Goal: Task Accomplishment & Management: Manage account settings

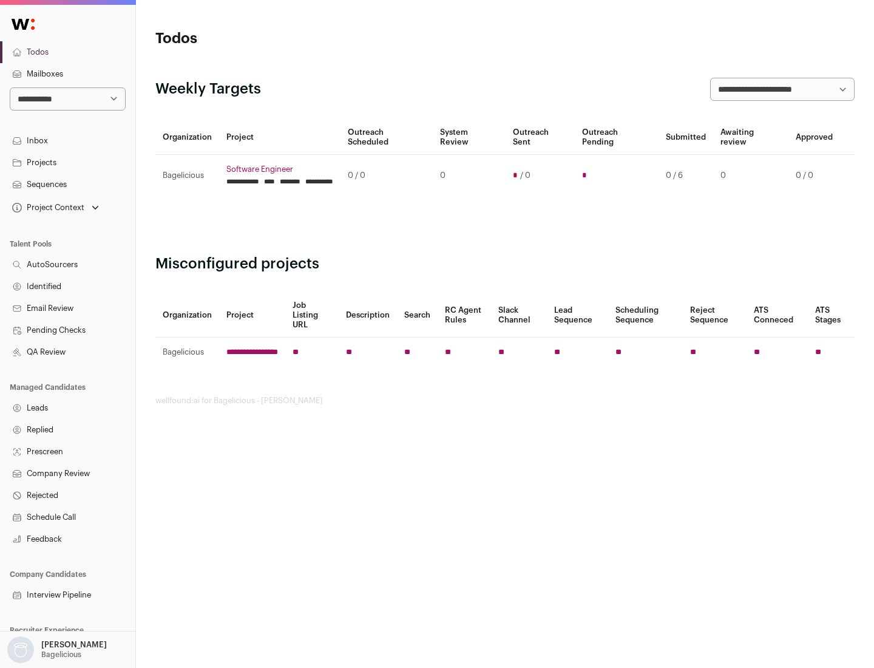
click at [67, 162] on link "Projects" at bounding box center [67, 163] width 135 height 22
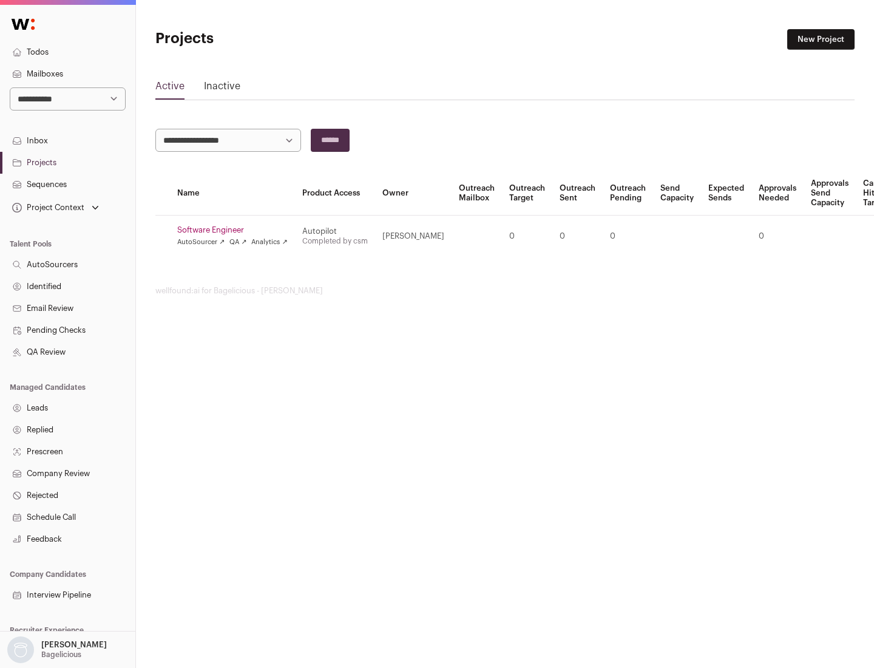
click at [236, 230] on link "Software Engineer" at bounding box center [232, 230] width 110 height 10
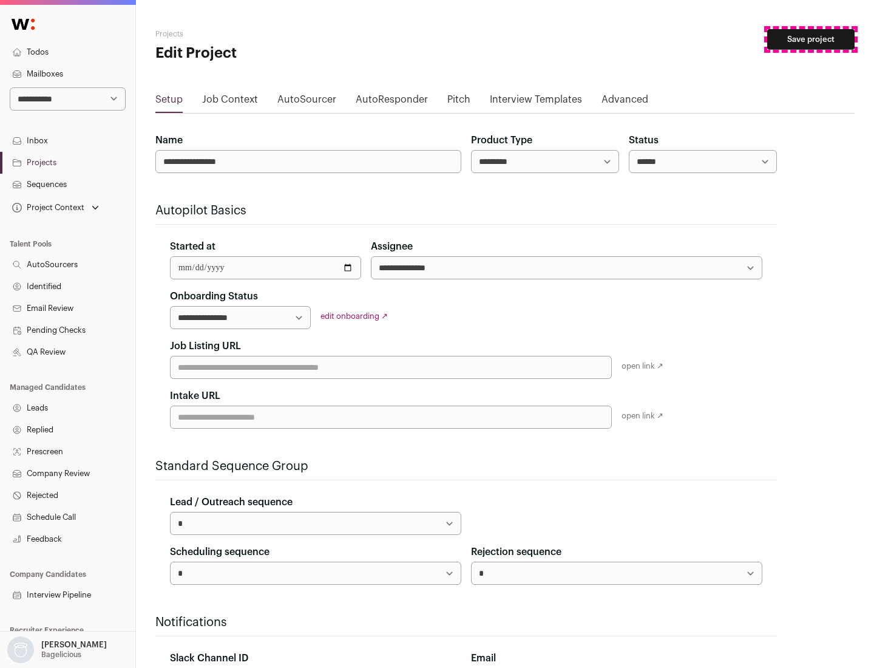
click at [811, 39] on button "Save project" at bounding box center [810, 39] width 87 height 21
